Goal: Complete application form

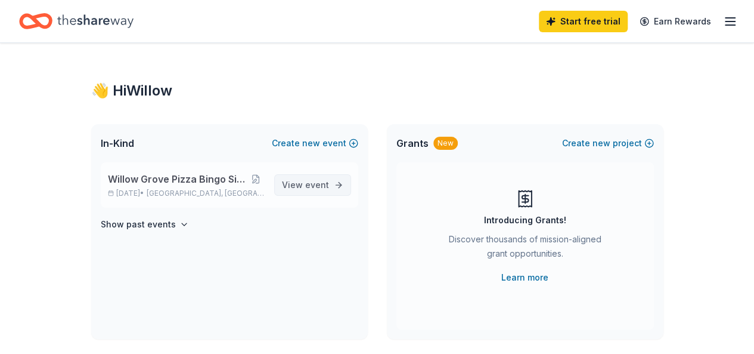
click at [299, 186] on span "View event" at bounding box center [305, 185] width 47 height 14
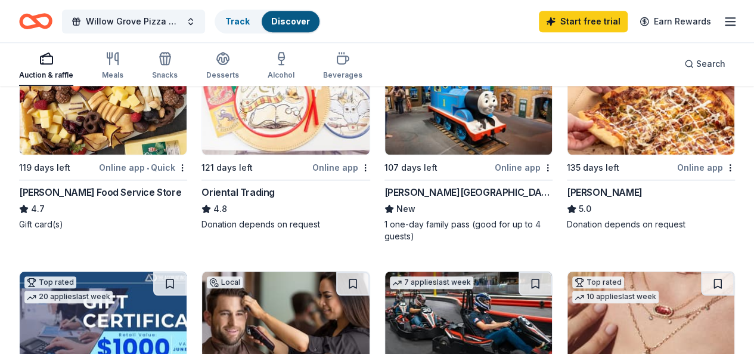
scroll to position [410, 0]
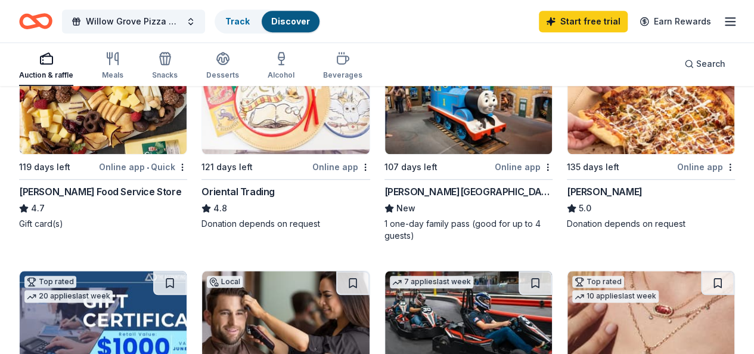
click at [567, 218] on div "Donation depends on request" at bounding box center [651, 224] width 168 height 12
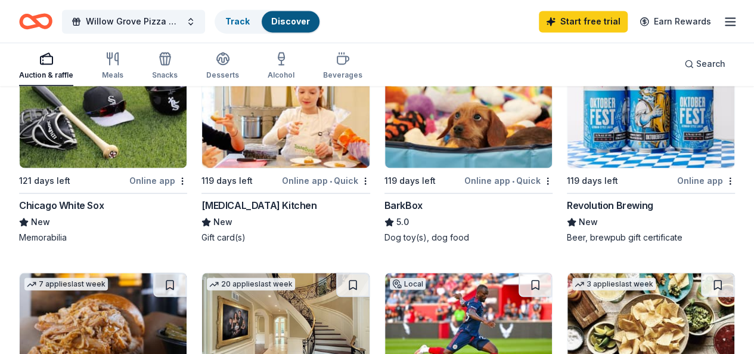
scroll to position [859, 0]
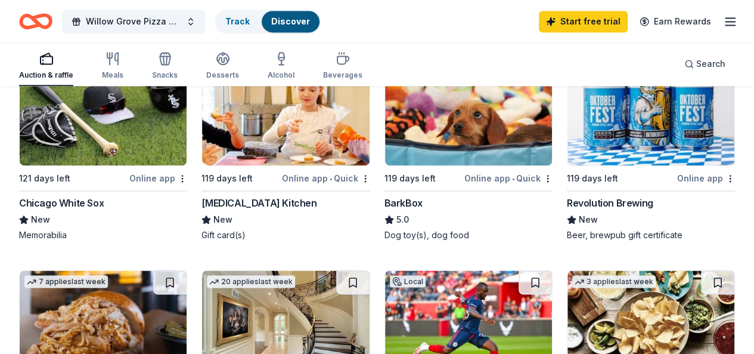
click at [567, 207] on div "Revolution Brewing" at bounding box center [610, 203] width 86 height 14
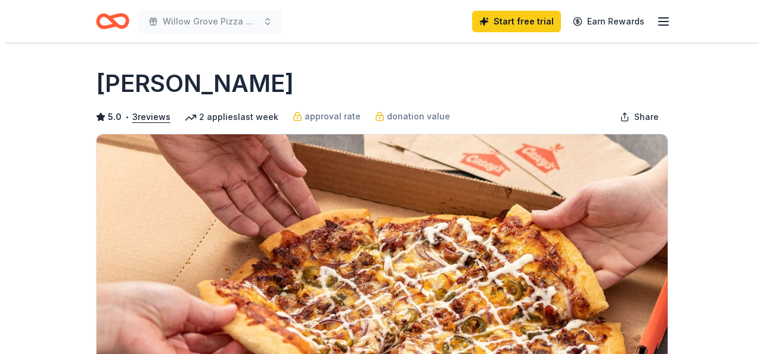
scroll to position [263, 0]
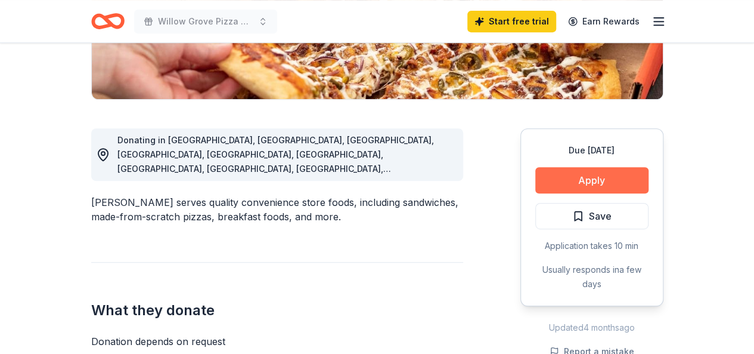
click at [573, 185] on button "Apply" at bounding box center [592, 180] width 113 height 26
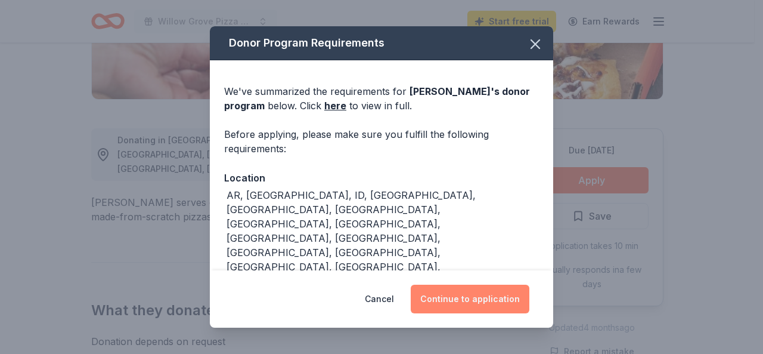
click at [475, 301] on button "Continue to application" at bounding box center [470, 299] width 119 height 29
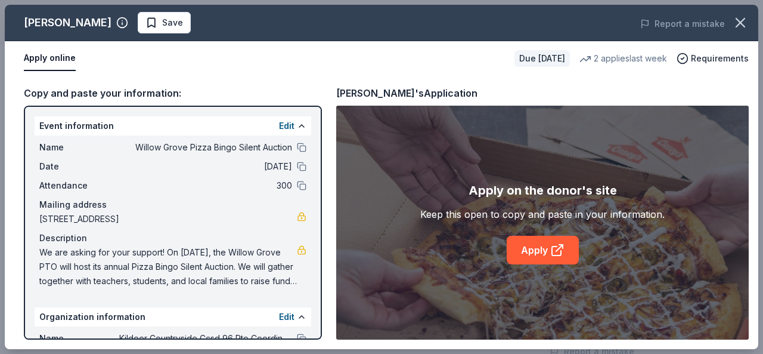
scroll to position [122, 0]
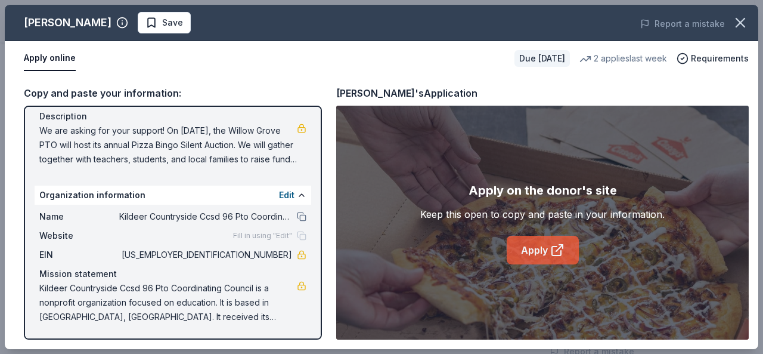
click at [543, 255] on link "Apply" at bounding box center [543, 250] width 72 height 29
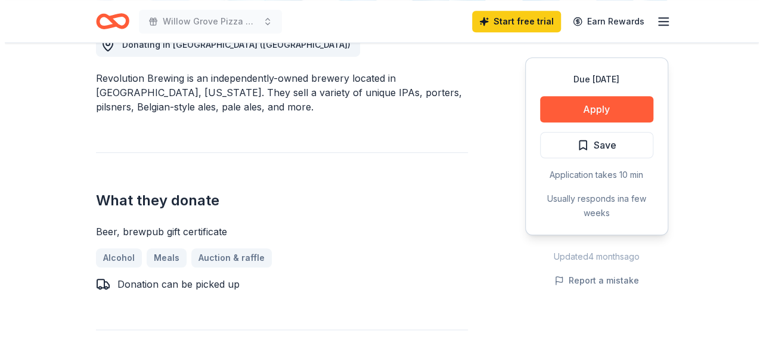
scroll to position [358, 0]
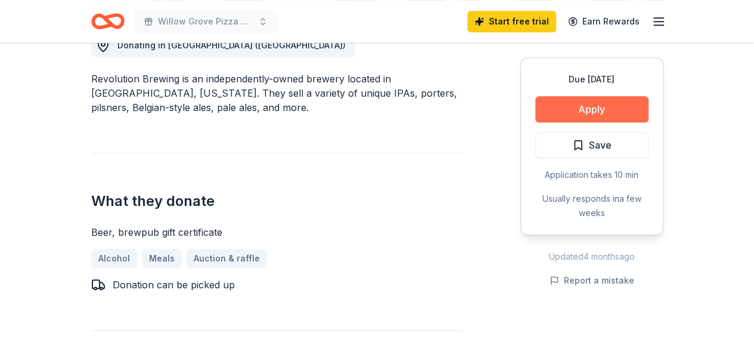
click at [570, 100] on button "Apply" at bounding box center [592, 109] width 113 height 26
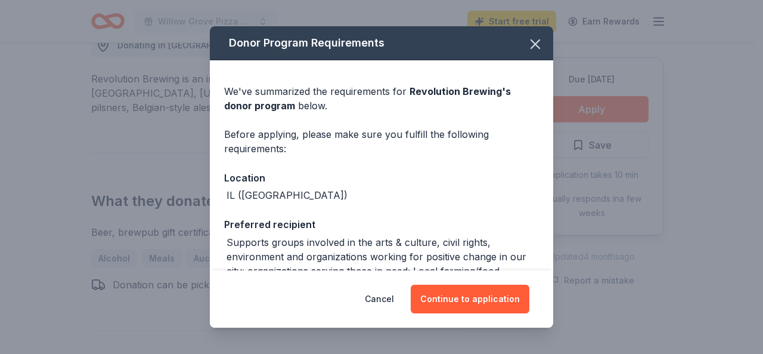
scroll to position [135, 0]
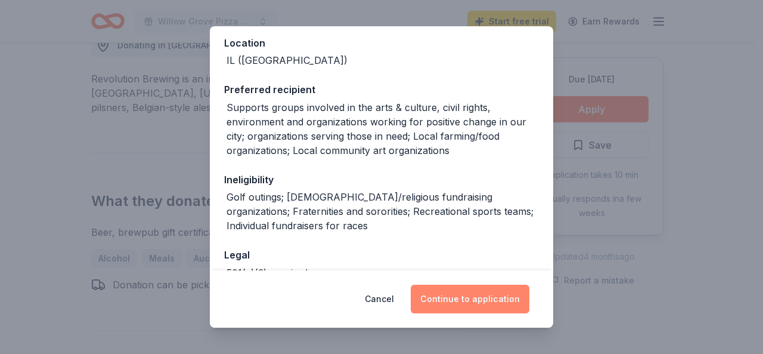
click at [455, 296] on button "Continue to application" at bounding box center [470, 299] width 119 height 29
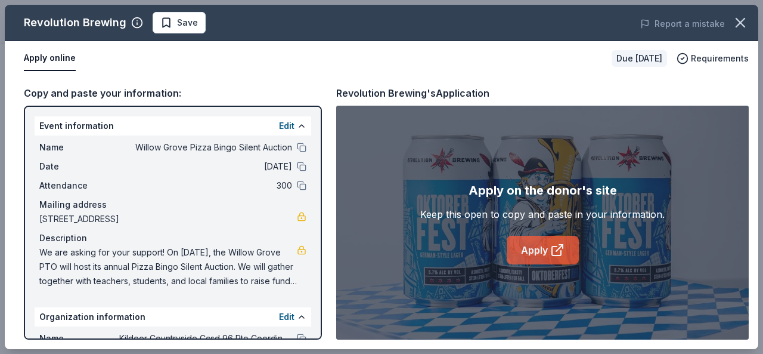
click at [533, 246] on link "Apply" at bounding box center [543, 250] width 72 height 29
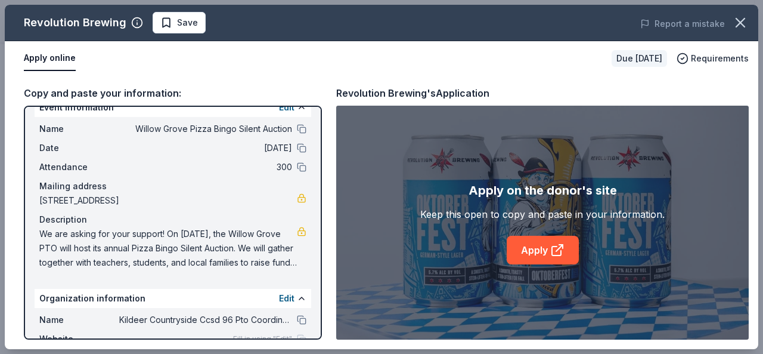
scroll to position [22, 0]
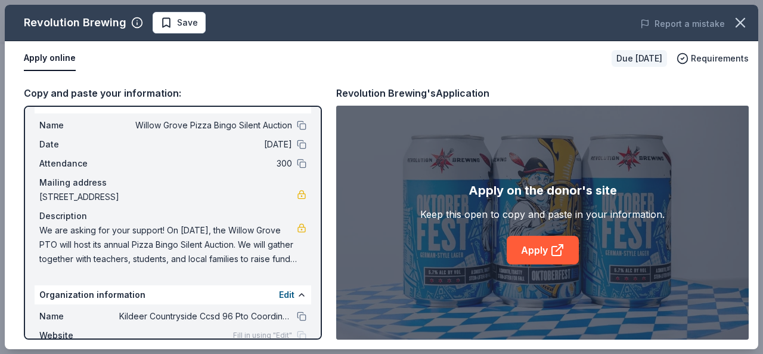
click at [125, 243] on span "We are asking for your support! On March 11, 2026, the Willow Grove PTO will ho…" at bounding box center [168, 244] width 258 height 43
click at [151, 243] on span "We are asking for your support! On March 11, 2026, the Willow Grove PTO will ho…" at bounding box center [168, 244] width 258 height 43
drag, startPoint x: 39, startPoint y: 230, endPoint x: 132, endPoint y: 253, distance: 95.9
click at [113, 253] on div "Name Willow Grove Pizza Bingo Silent Auction Date 03/11/26 Attendance 300 Maili…" at bounding box center [173, 191] width 277 height 157
click at [162, 255] on span "We are asking for your support! On March 11, 2026, the Willow Grove PTO will ho…" at bounding box center [168, 244] width 258 height 43
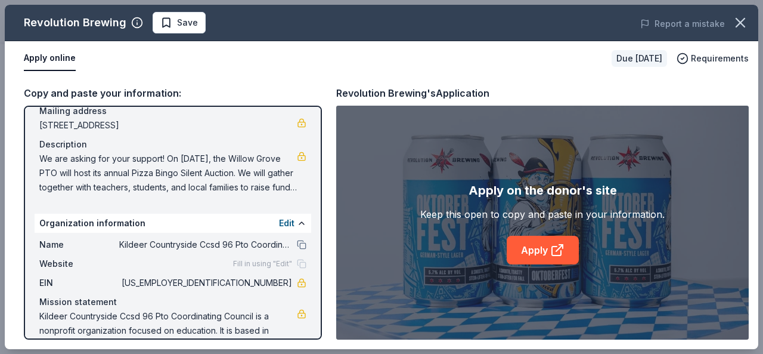
scroll to position [122, 0]
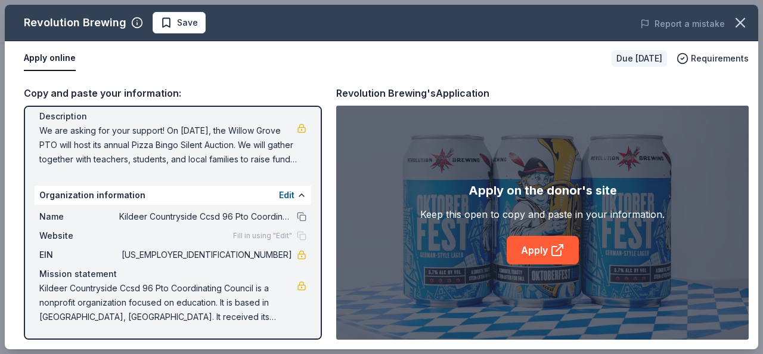
click at [172, 285] on span "Kildeer Countryside Ccsd 96 Pto Coordinating Council is a nonprofit organizatio…" at bounding box center [168, 302] width 258 height 43
drag, startPoint x: 238, startPoint y: 252, endPoint x: 280, endPoint y: 255, distance: 41.8
click at [280, 253] on span "20-1154362" at bounding box center [205, 255] width 173 height 14
